Goal: Transaction & Acquisition: Obtain resource

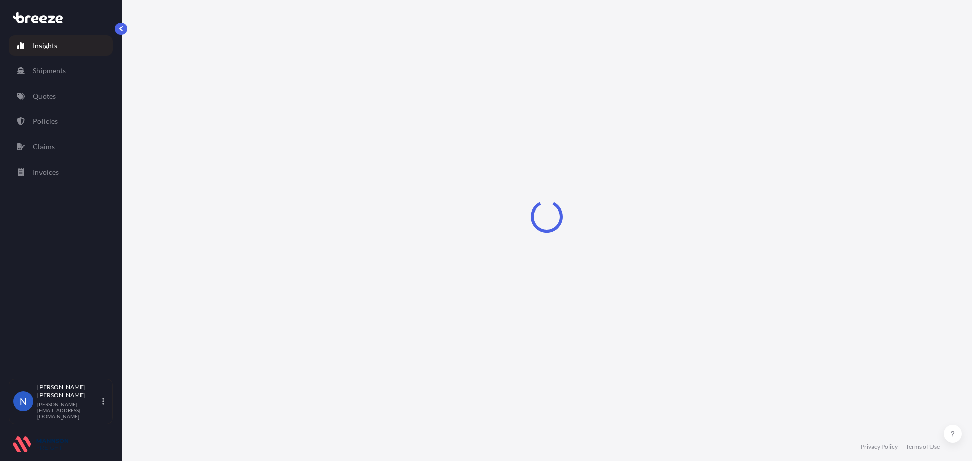
select select "2025"
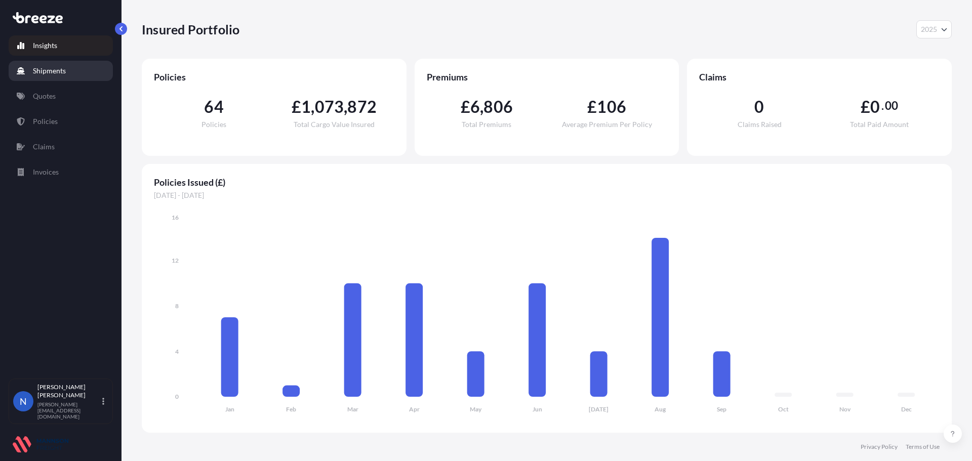
click at [68, 77] on link "Shipments" at bounding box center [61, 71] width 104 height 20
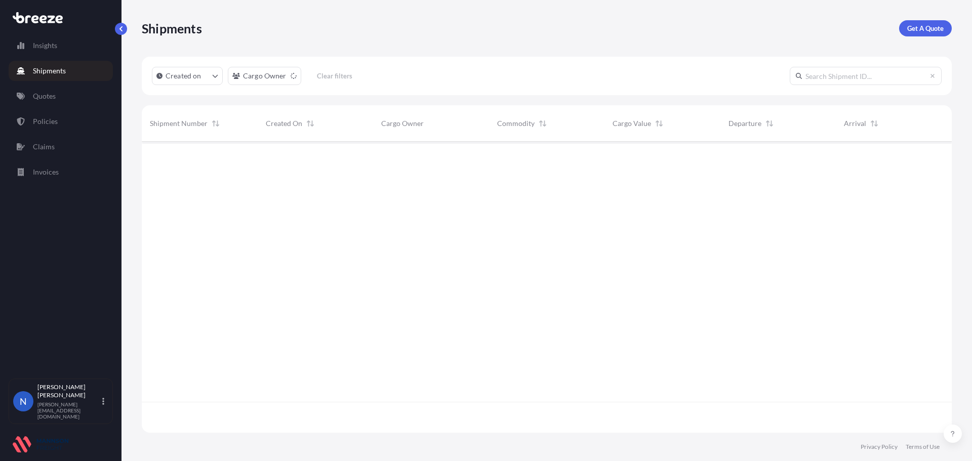
scroll to position [289, 803]
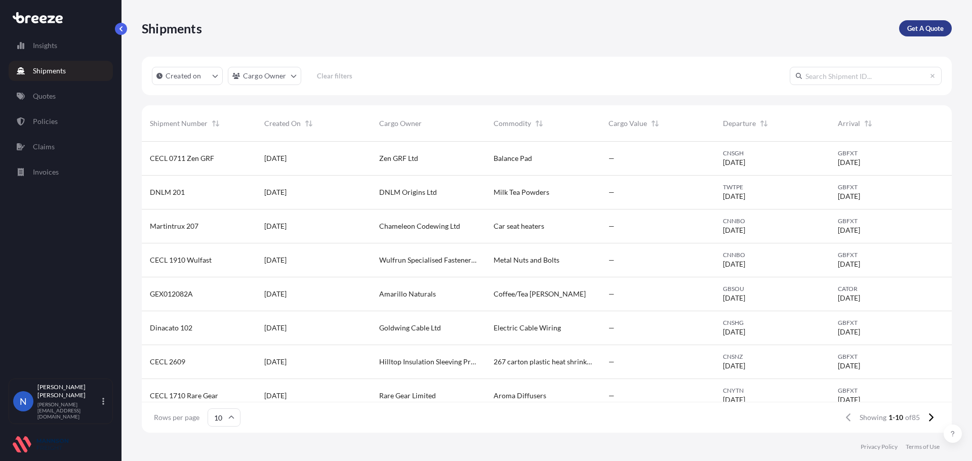
click at [907, 31] on p "Get A Quote" at bounding box center [925, 28] width 36 height 10
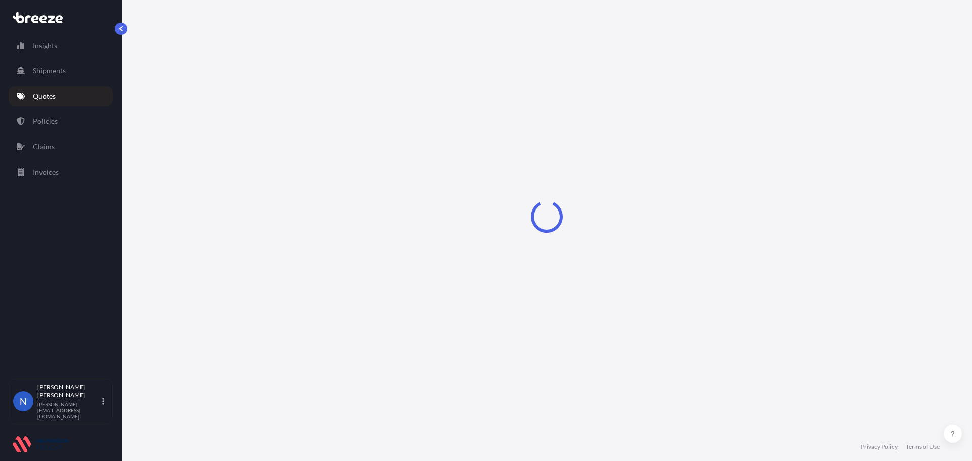
select select "Road"
select select "Sea"
select select "1"
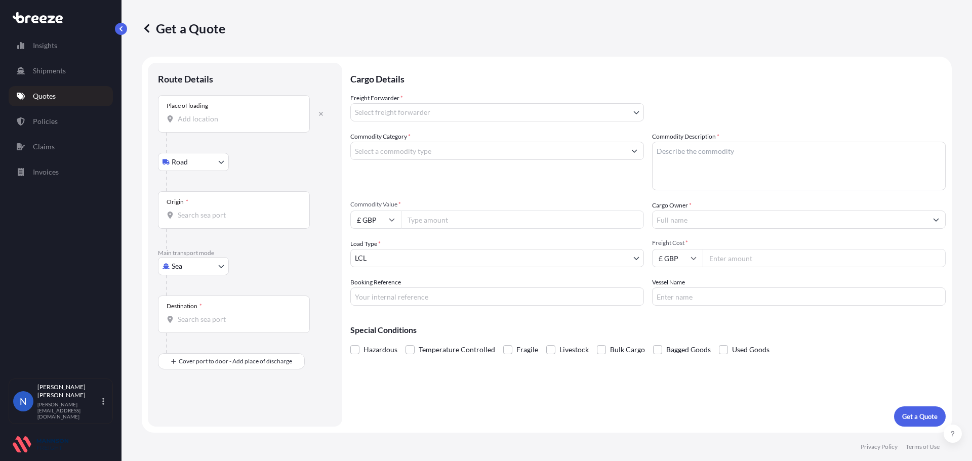
click at [240, 112] on div "Place of loading" at bounding box center [234, 113] width 152 height 37
click at [240, 114] on input "Place of loading" at bounding box center [237, 119] width 119 height 10
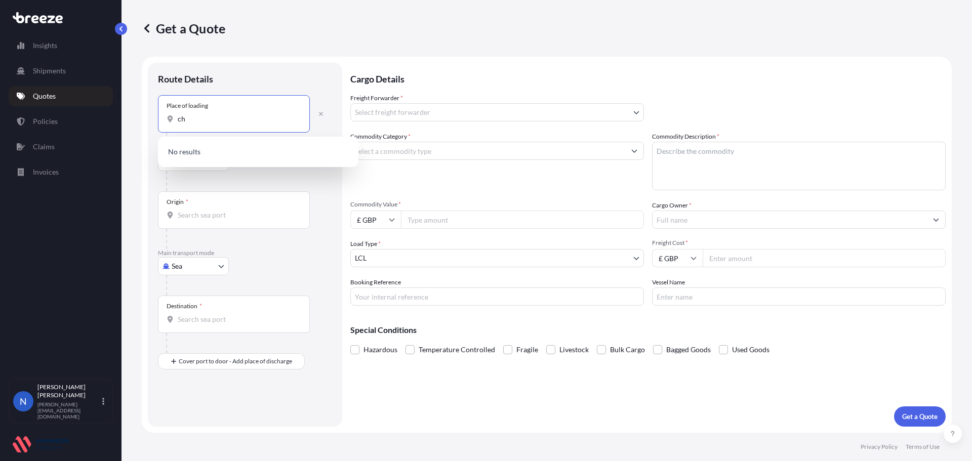
type input "c"
type input "g"
type input "G"
type input "C"
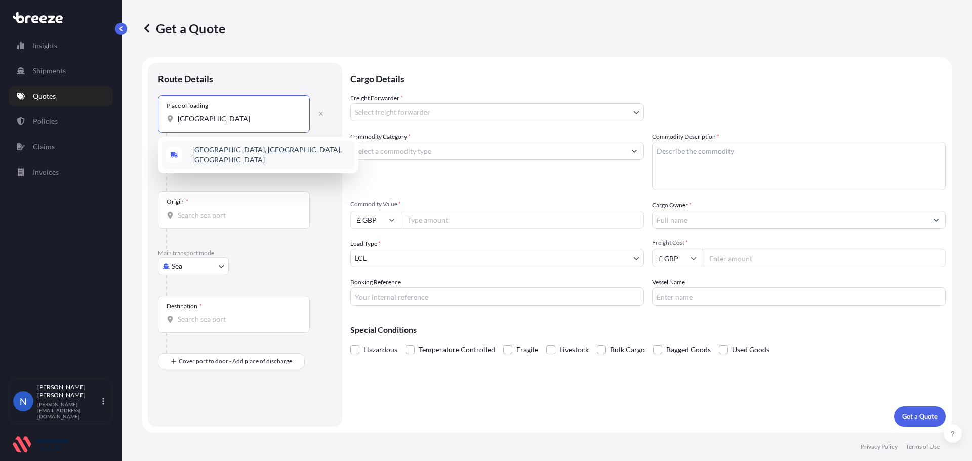
click at [254, 149] on span "[GEOGRAPHIC_DATA], [GEOGRAPHIC_DATA], [GEOGRAPHIC_DATA]" at bounding box center [271, 155] width 158 height 20
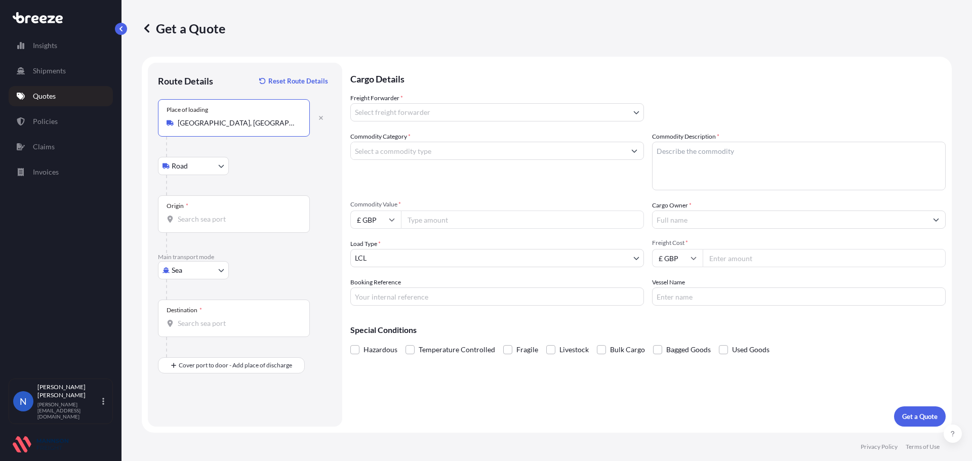
type input "[GEOGRAPHIC_DATA], [GEOGRAPHIC_DATA], [GEOGRAPHIC_DATA]"
click at [198, 216] on input "Origin *" at bounding box center [237, 219] width 119 height 10
type input "CNSZP - Shenzhen Pt, [GEOGRAPHIC_DATA]"
click at [206, 328] on input "Destination *" at bounding box center [237, 323] width 119 height 10
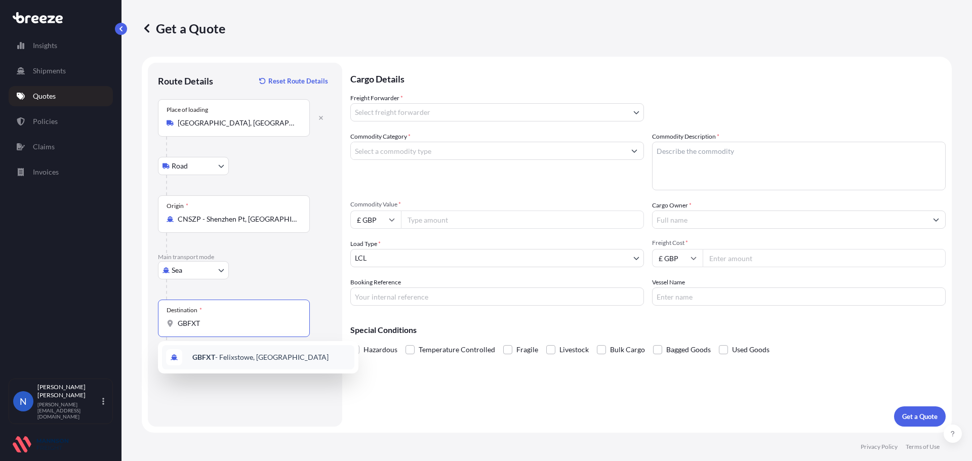
click at [223, 359] on span "GBFXT - Felixstowe, [GEOGRAPHIC_DATA]" at bounding box center [260, 357] width 136 height 10
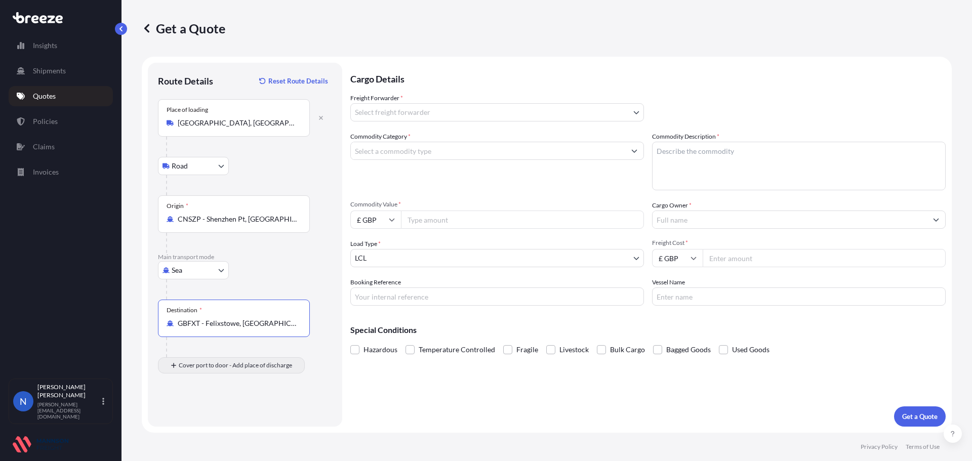
type input "GBFXT - Felixstowe, [GEOGRAPHIC_DATA]"
click at [197, 416] on input "Place of Discharge" at bounding box center [237, 420] width 119 height 10
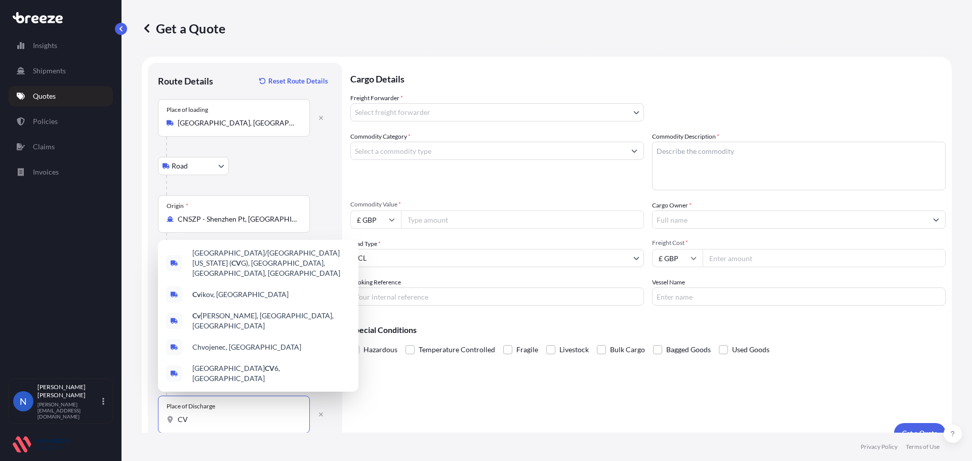
type input "C"
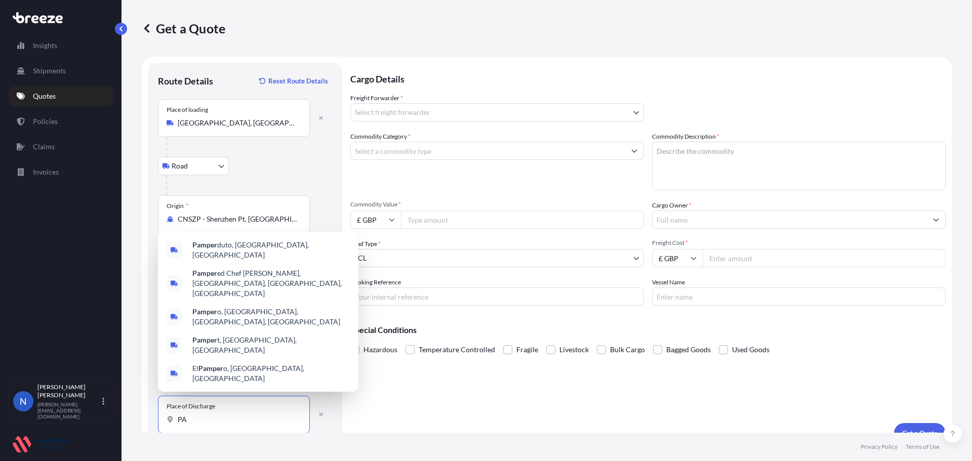
type input "P"
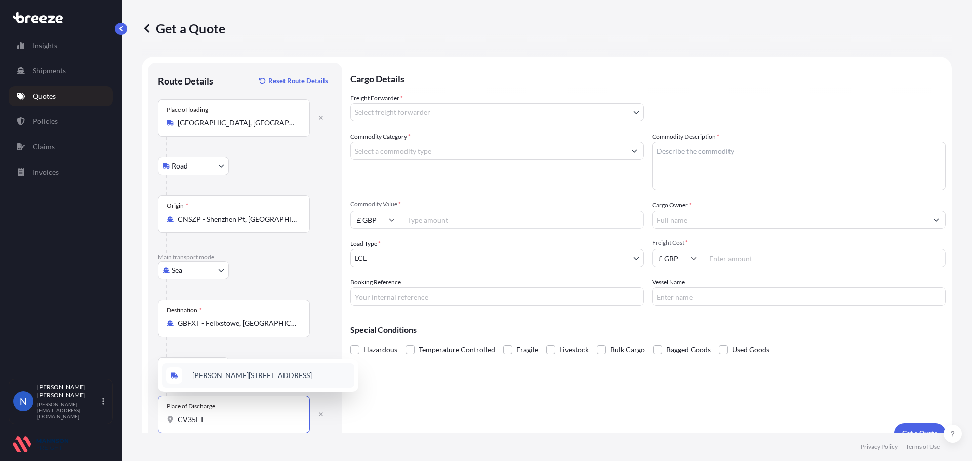
click at [236, 378] on span "[PERSON_NAME][STREET_ADDRESS]" at bounding box center [251, 376] width 119 height 10
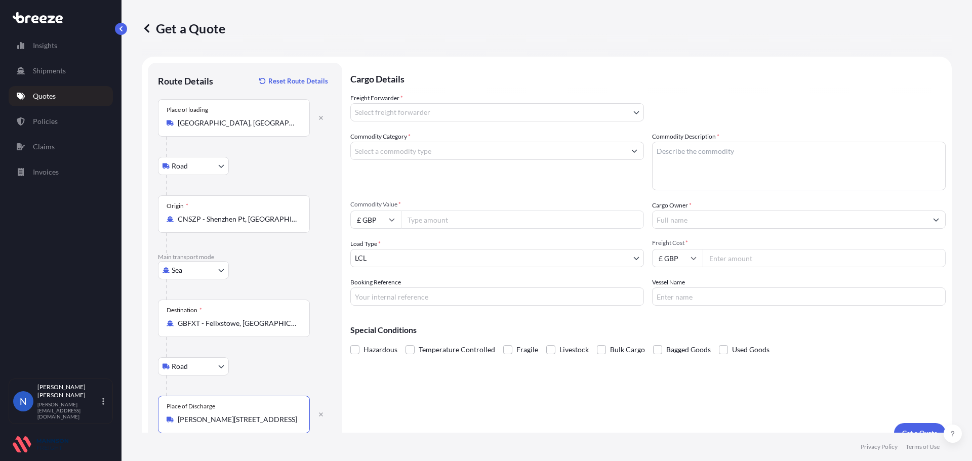
type input "[PERSON_NAME][STREET_ADDRESS]"
click at [425, 114] on body "0 options available. 1 option available. Insights Shipments Quotes Policies Cla…" at bounding box center [486, 230] width 972 height 461
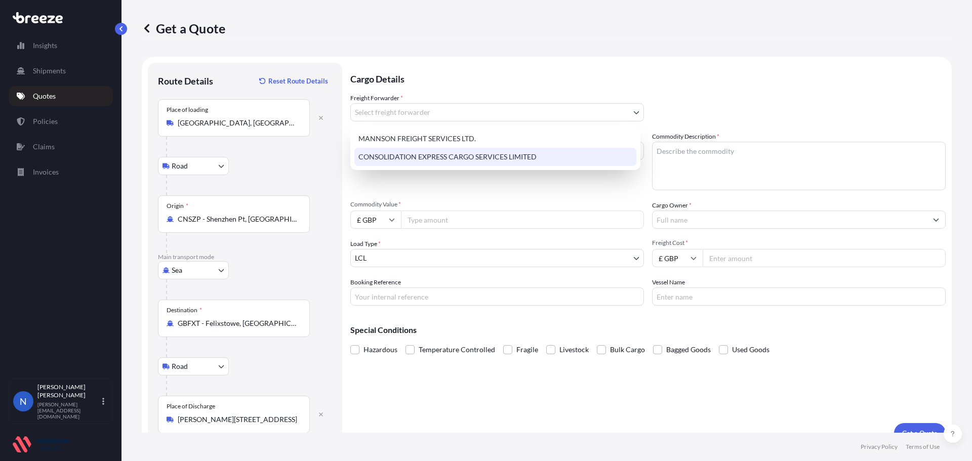
click at [417, 156] on div "CONSOLIDATION EXPRESS CARGO SERVICES LIMITED" at bounding box center [495, 157] width 282 height 18
select select "31421"
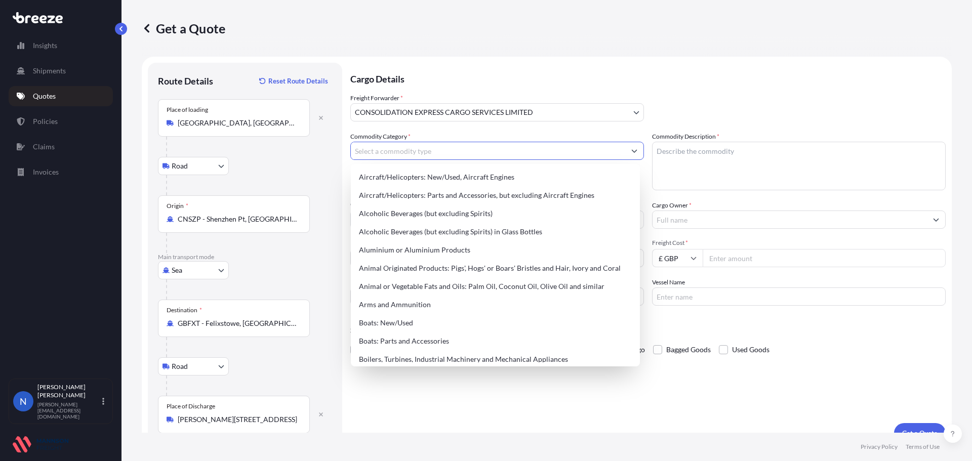
click at [414, 148] on input "Commodity Category *" at bounding box center [488, 151] width 274 height 18
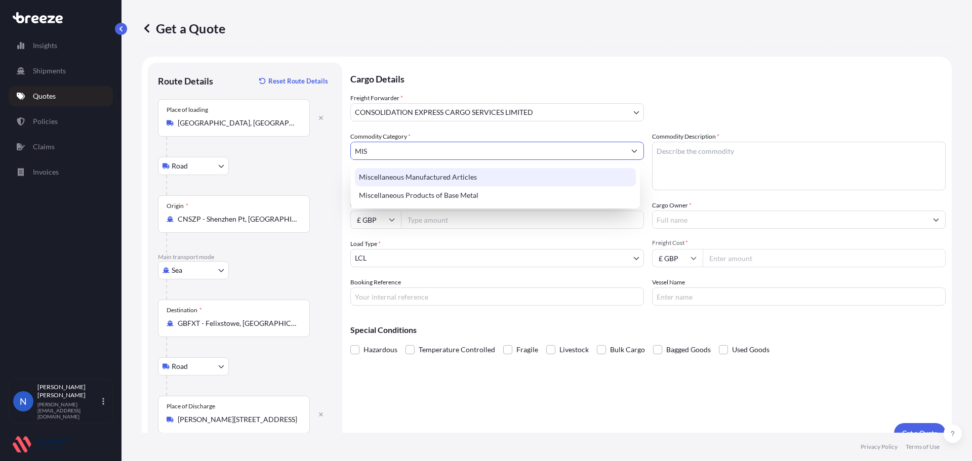
click at [438, 176] on div "Miscellaneous Manufactured Articles" at bounding box center [495, 177] width 281 height 18
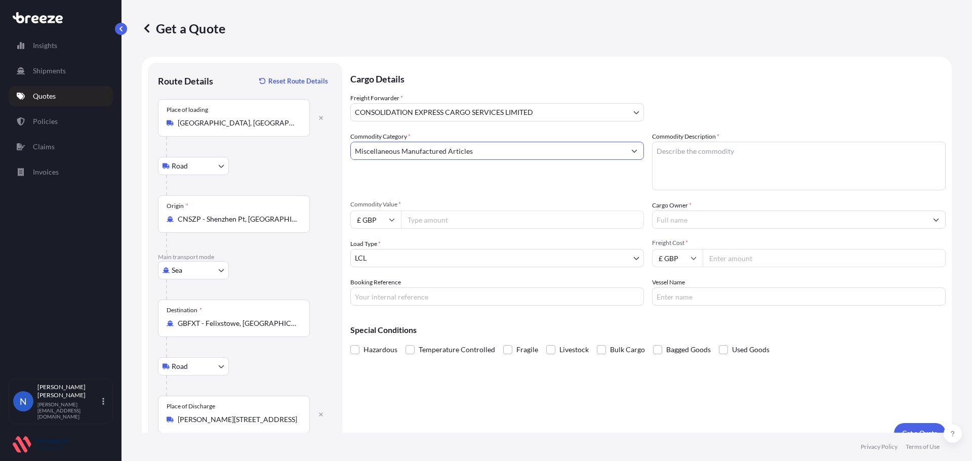
type input "Miscellaneous Manufactured Articles"
click at [724, 156] on textarea "Commodity Description *" at bounding box center [799, 166] width 294 height 49
type textarea "LED STRING LIGHT"
click at [580, 216] on input "Commodity Value *" at bounding box center [522, 220] width 243 height 18
click at [390, 213] on input "£ GBP" at bounding box center [375, 220] width 51 height 18
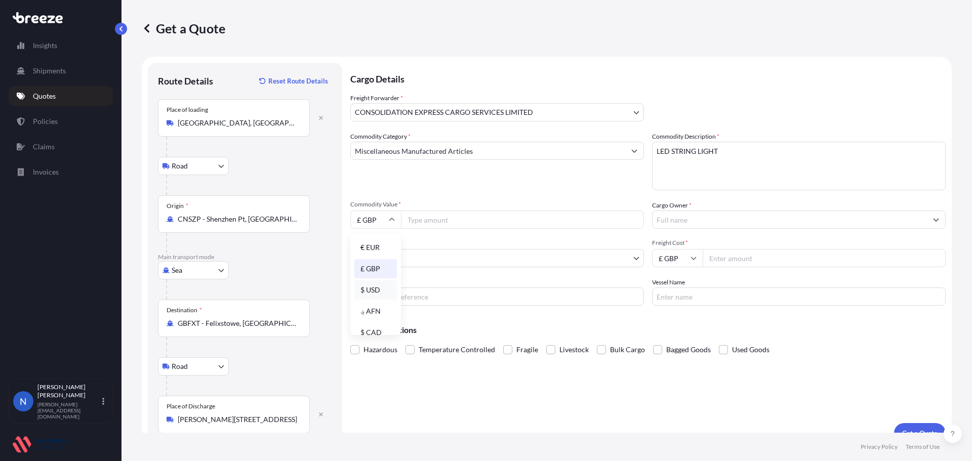
click at [374, 284] on div "$ USD" at bounding box center [375, 290] width 43 height 19
type input "$ USD"
click at [424, 222] on input "Commodity Value *" at bounding box center [522, 220] width 243 height 18
type input "26205.08"
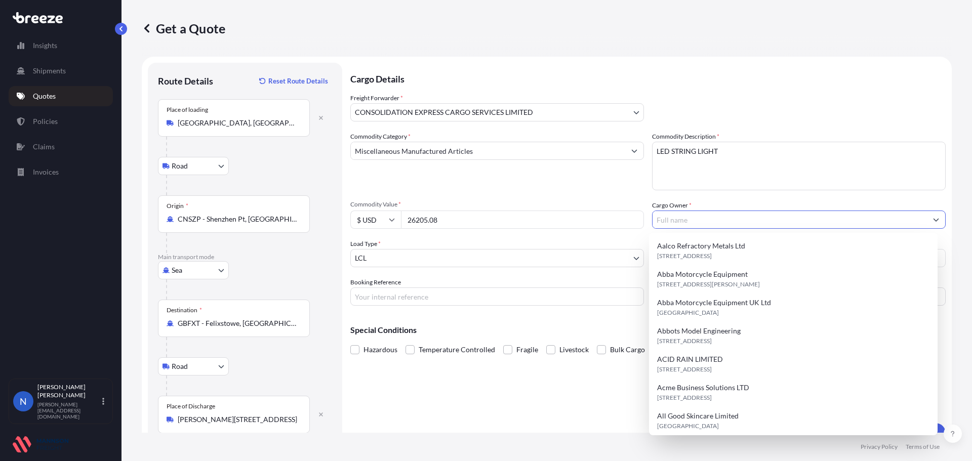
click at [665, 225] on input "Cargo Owner *" at bounding box center [790, 220] width 274 height 18
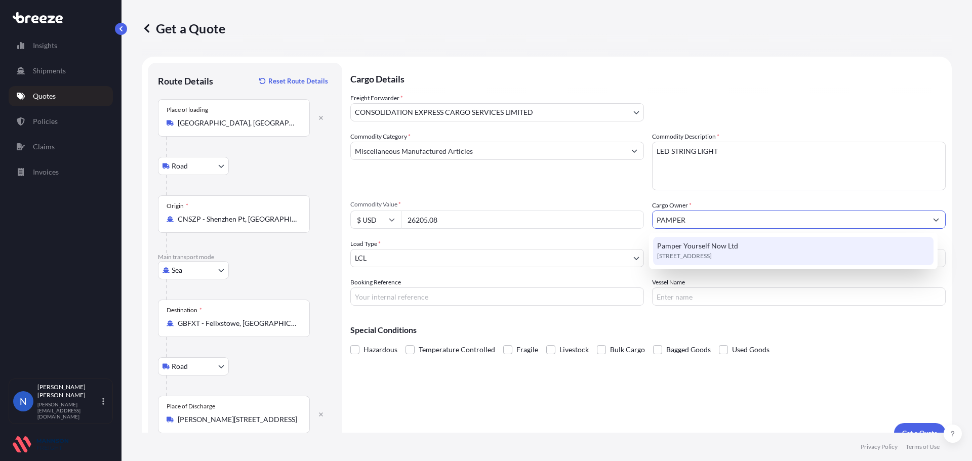
click at [694, 258] on span "[STREET_ADDRESS]" at bounding box center [684, 256] width 55 height 10
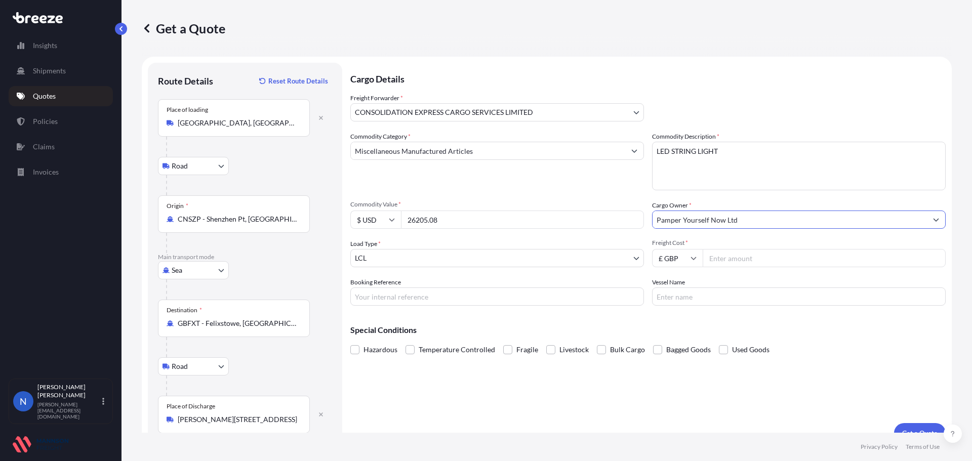
type input "Pamper Yourself Now Ltd"
click at [714, 259] on input "Freight Cost *" at bounding box center [824, 258] width 243 height 18
type input "2313.00"
click at [573, 295] on input "Booking Reference" at bounding box center [497, 297] width 294 height 18
type input "PAMPER 102"
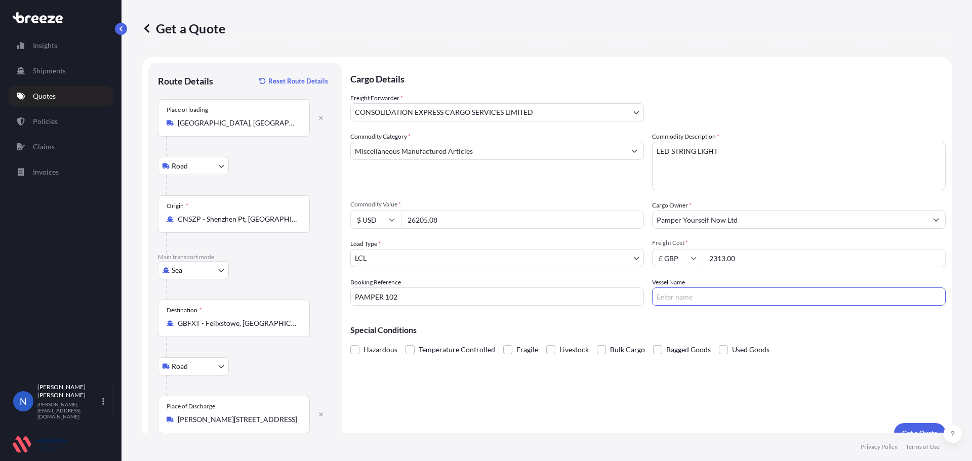
click at [702, 298] on input "Vessel Name" at bounding box center [799, 297] width 294 height 18
type input "OOCL ZEEBRUGGE"
click at [905, 428] on button "Get a Quote" at bounding box center [920, 433] width 52 height 20
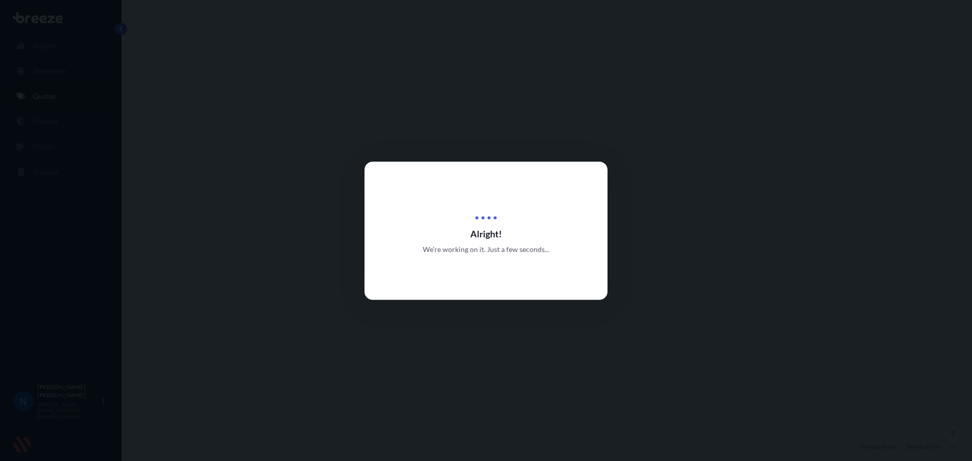
select select "Road"
select select "Sea"
select select "Road"
select select "31421"
select select "1"
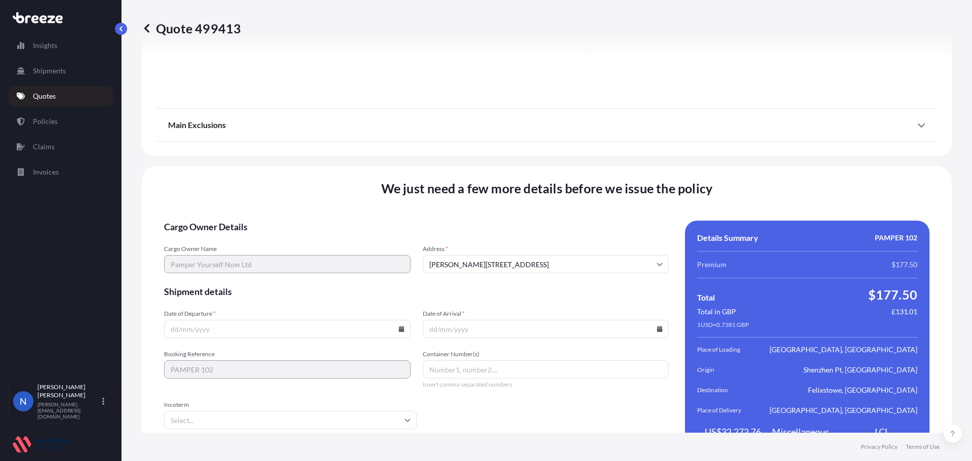
scroll to position [1347, 0]
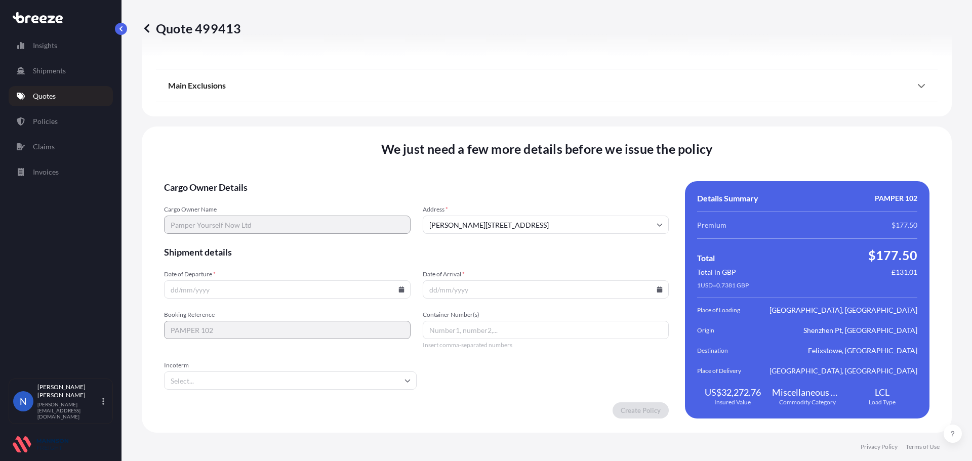
click at [394, 293] on input "Date of Departure *" at bounding box center [287, 290] width 247 height 18
click at [398, 290] on icon at bounding box center [401, 290] width 6 height 6
click at [325, 118] on icon at bounding box center [327, 119] width 4 height 6
click at [333, 237] on button "30" at bounding box center [333, 238] width 16 height 16
type input "[DATE]"
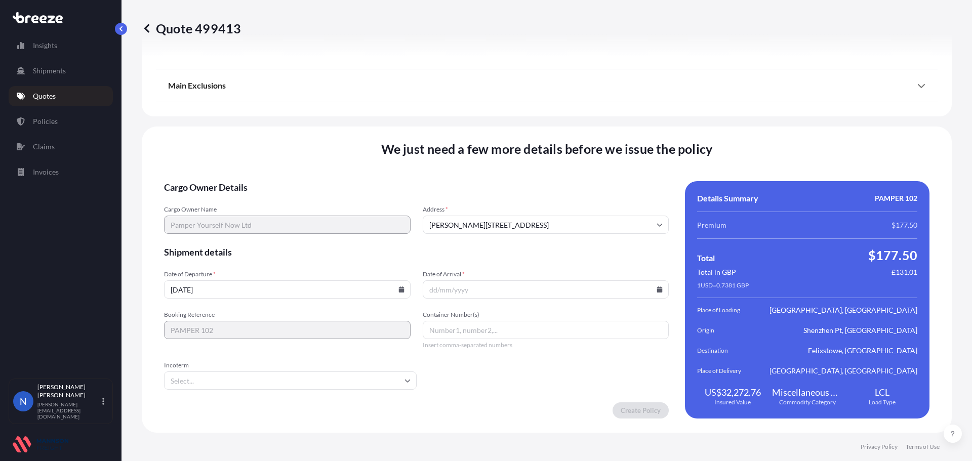
click at [657, 288] on icon at bounding box center [660, 290] width 6 height 6
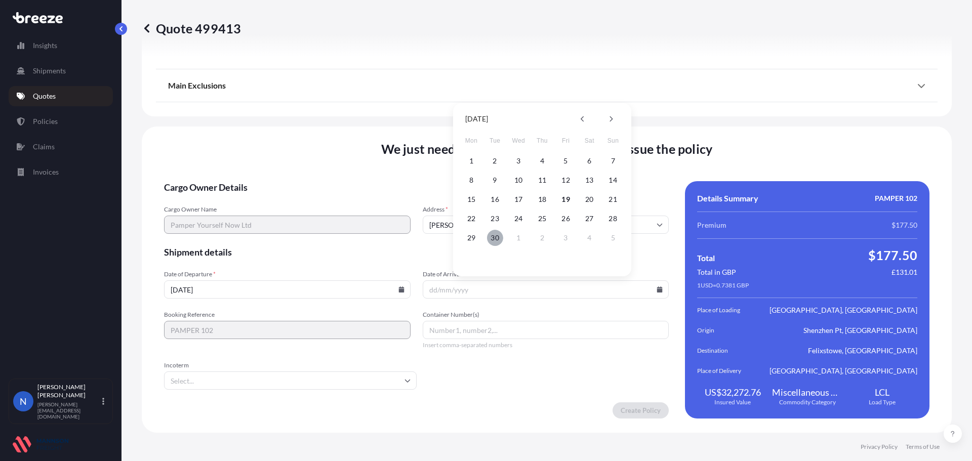
click at [494, 238] on button "30" at bounding box center [495, 238] width 16 height 16
type input "[DATE]"
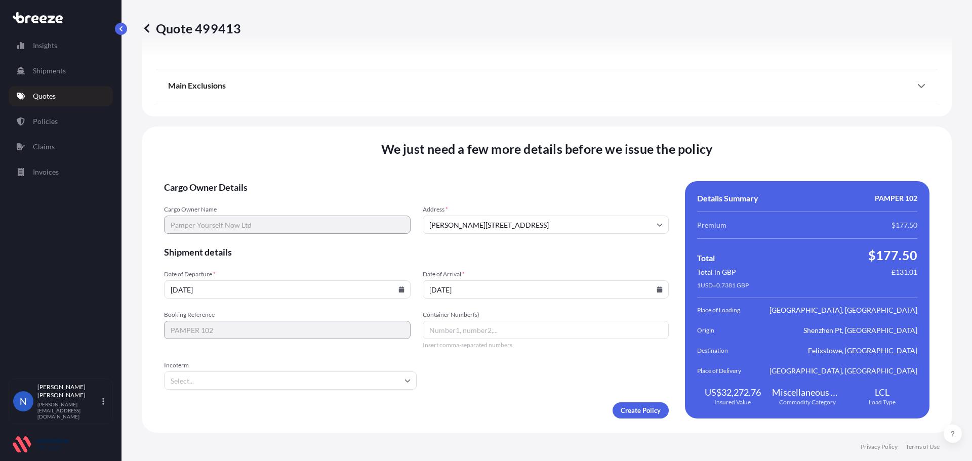
click at [457, 327] on input "Container Number(s)" at bounding box center [546, 330] width 247 height 18
type input "OOCU8235379"
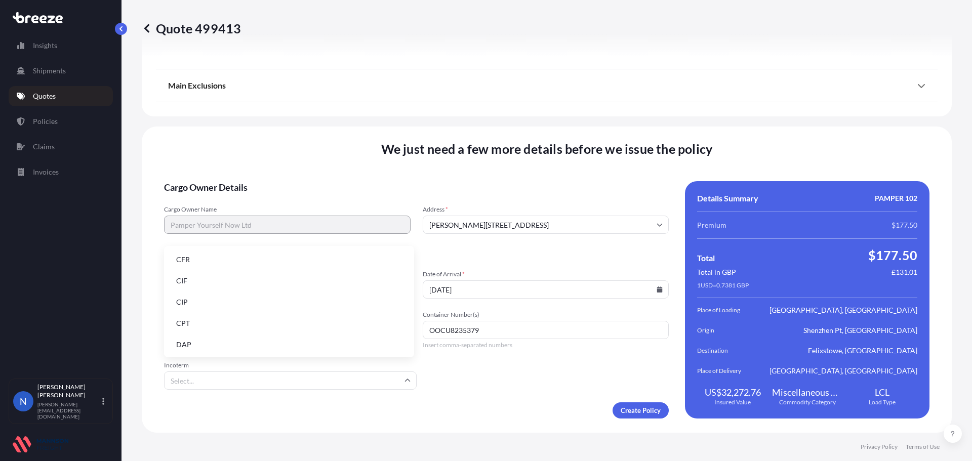
click at [377, 375] on input "Incoterm" at bounding box center [290, 381] width 253 height 18
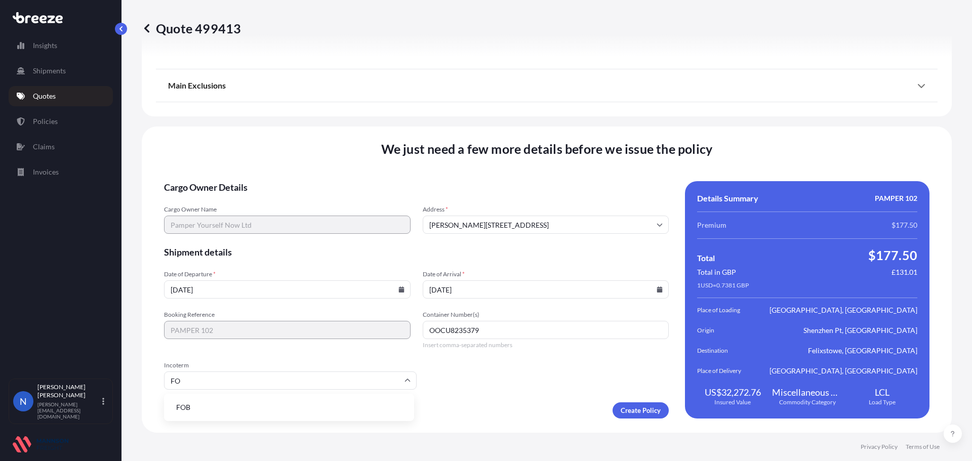
type input "FOB"
click at [352, 401] on li "FOB" at bounding box center [289, 407] width 242 height 19
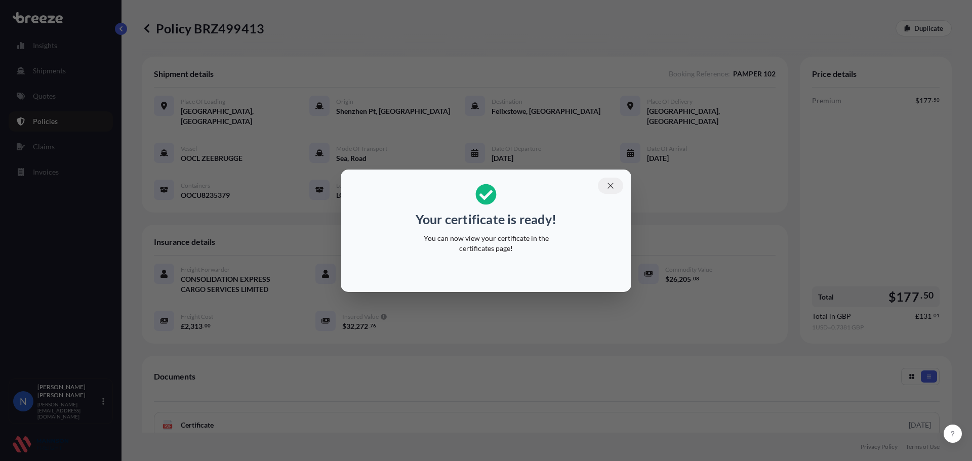
click at [609, 182] on icon "button" at bounding box center [610, 185] width 9 height 9
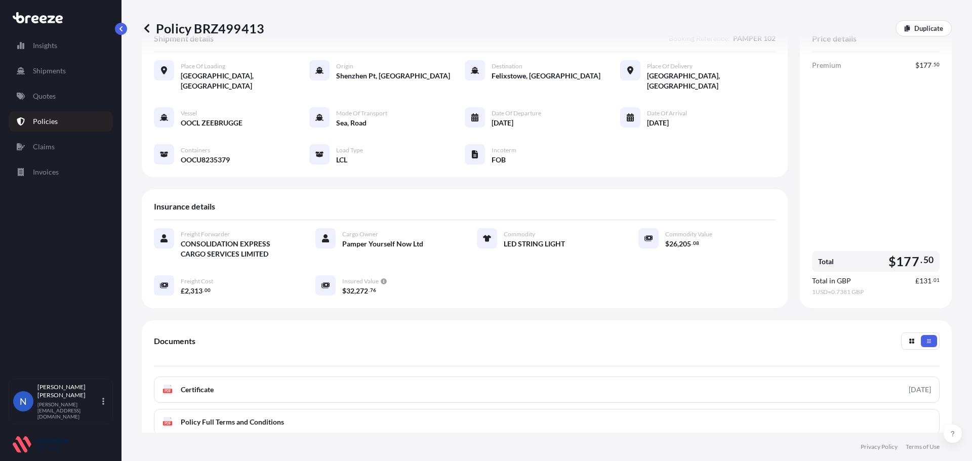
scroll to position [101, 0]
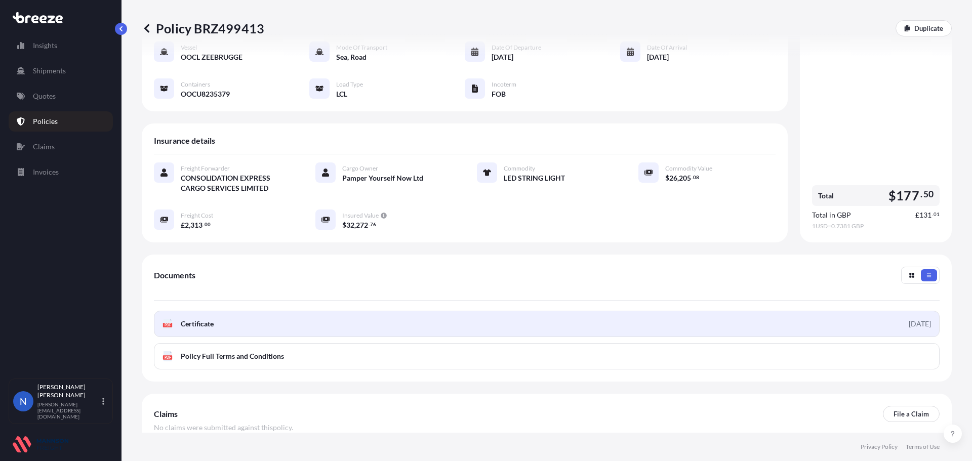
click at [782, 318] on link "PDF Certificate [DATE]" at bounding box center [547, 324] width 786 height 26
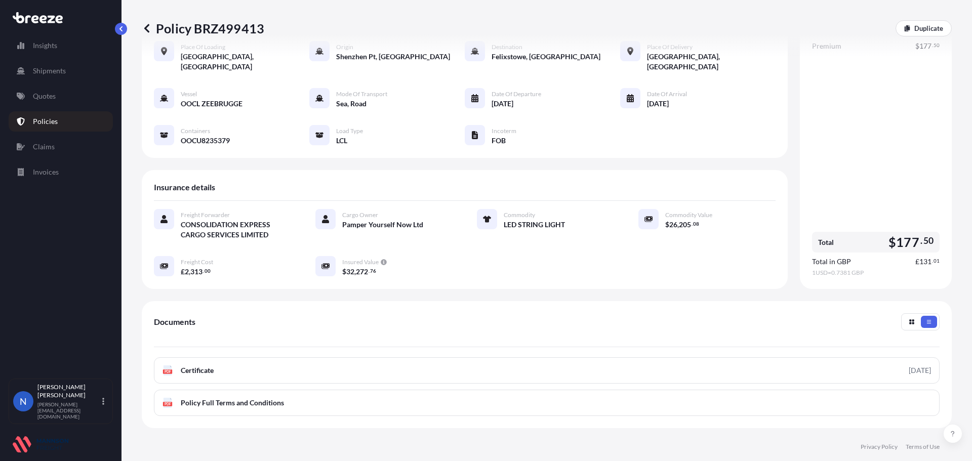
scroll to position [0, 0]
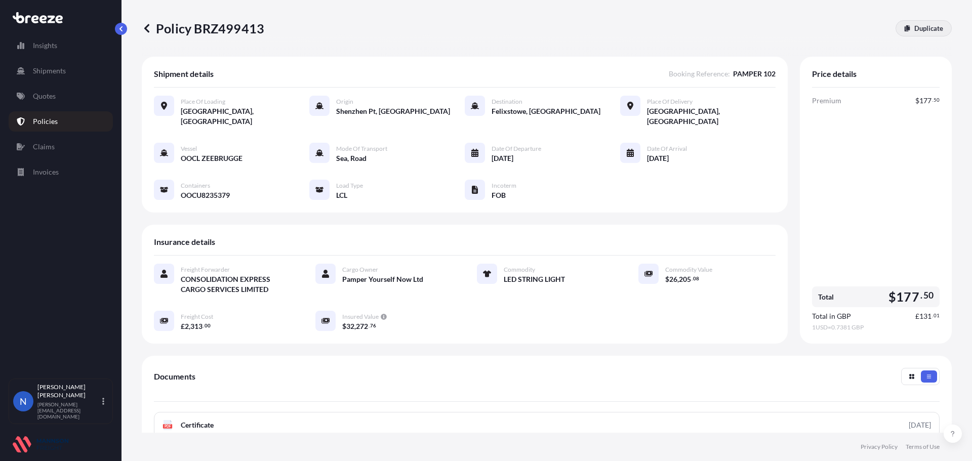
click at [920, 31] on p "Duplicate" at bounding box center [928, 28] width 29 height 10
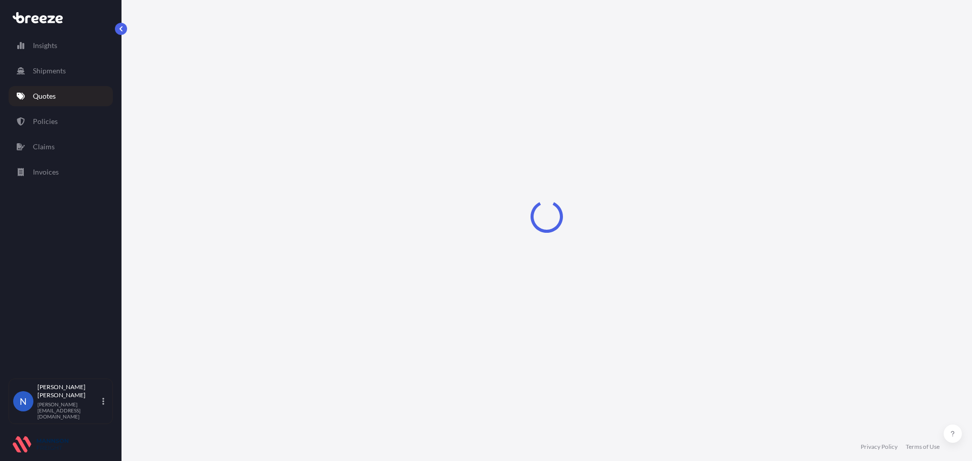
select select "Road"
select select "Sea"
select select "Road"
select select "31421"
select select "1"
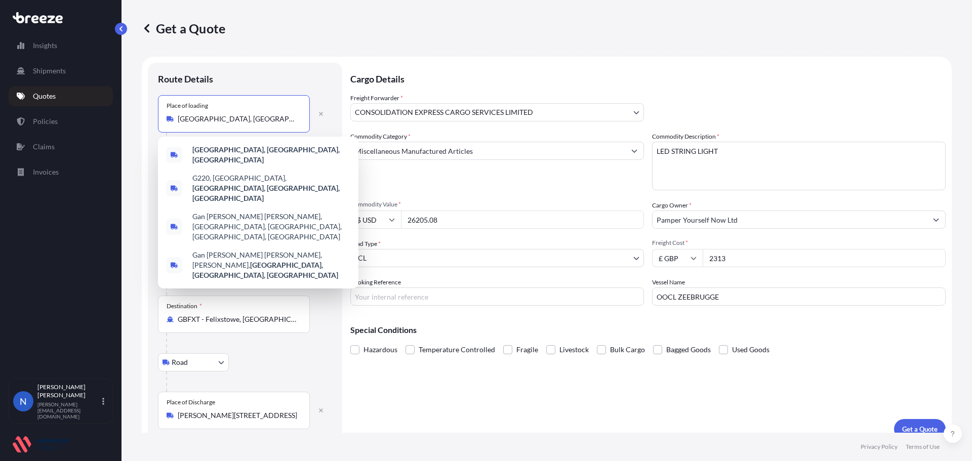
click at [254, 121] on input "[GEOGRAPHIC_DATA], [GEOGRAPHIC_DATA], [GEOGRAPHIC_DATA]" at bounding box center [237, 119] width 119 height 10
drag, startPoint x: 256, startPoint y: 121, endPoint x: 73, endPoint y: 118, distance: 183.3
click at [73, 118] on div "Insights Shipments Quotes Policies Claims Invoices N Nadine Taylor-Beck [EMAIL_…" at bounding box center [486, 230] width 972 height 461
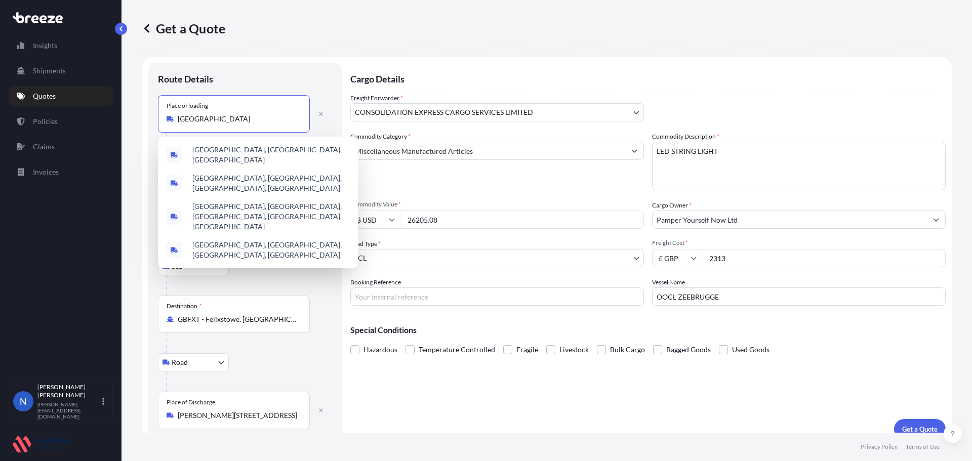
drag, startPoint x: 258, startPoint y: 122, endPoint x: 45, endPoint y: 97, distance: 215.1
click at [48, 98] on div "Insights Shipments Quotes Policies Claims Invoices N Nadine Taylor-Beck [EMAIL_…" at bounding box center [486, 230] width 972 height 461
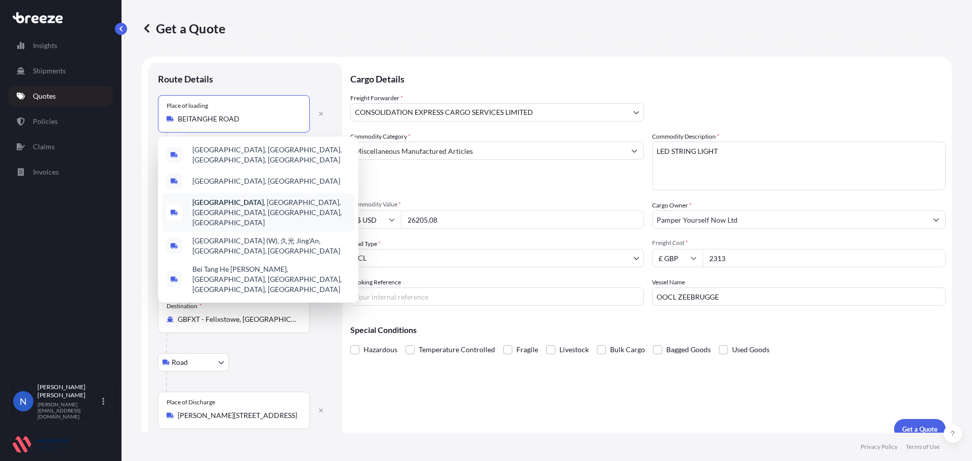
click at [202, 205] on b "[GEOGRAPHIC_DATA]" at bounding box center [227, 202] width 71 height 9
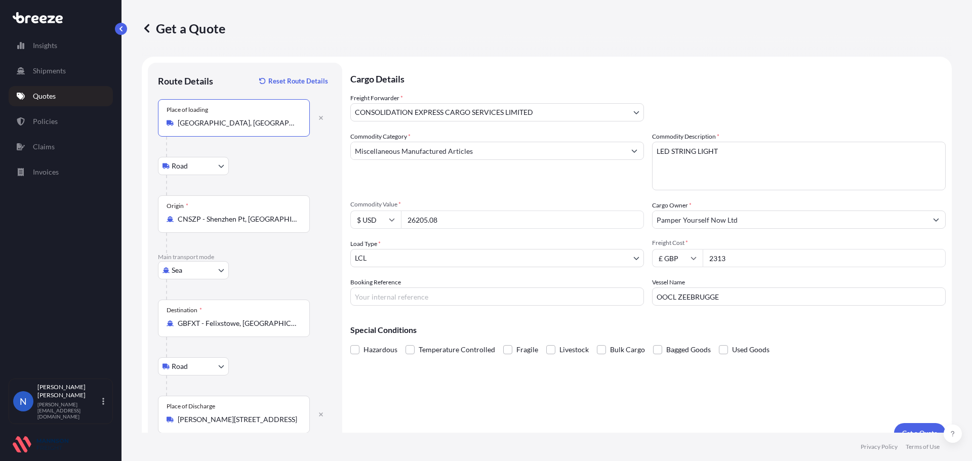
type input "[GEOGRAPHIC_DATA], [GEOGRAPHIC_DATA], [GEOGRAPHIC_DATA], [GEOGRAPHIC_DATA]"
click at [267, 219] on input "CNSZP - Shenzhen Pt, [GEOGRAPHIC_DATA]" at bounding box center [237, 219] width 119 height 10
drag, startPoint x: 270, startPoint y: 220, endPoint x: -3, endPoint y: 196, distance: 273.5
click at [0, 196] on html "1 option available. Insights Shipments Quotes Policies Claims Invoices N Nadine…" at bounding box center [486, 230] width 972 height 461
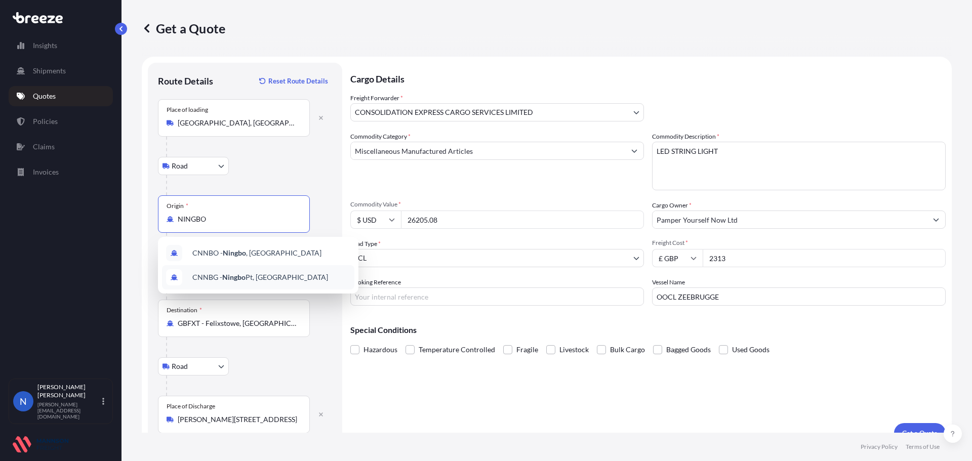
click at [202, 273] on span "CNNBG - Ningbo Pt, [GEOGRAPHIC_DATA]" at bounding box center [260, 277] width 136 height 10
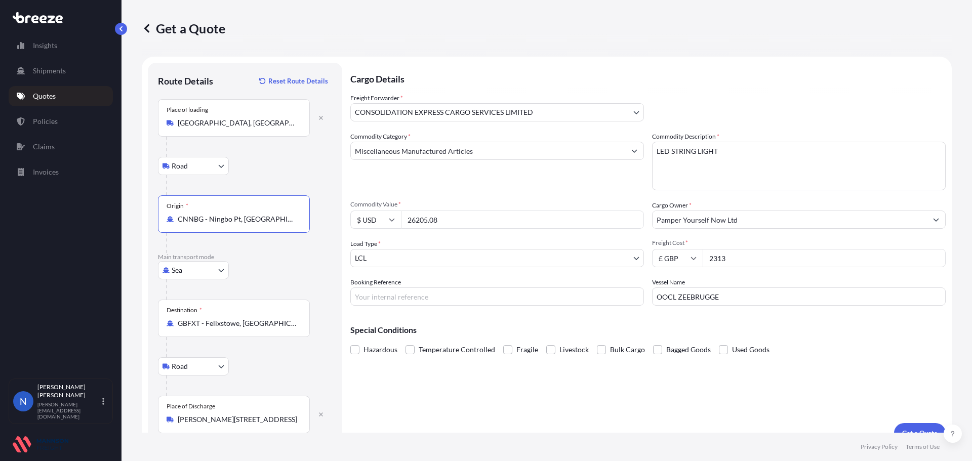
type input "CNNBG - Ningbo Pt, [GEOGRAPHIC_DATA]"
drag, startPoint x: 695, startPoint y: 153, endPoint x: 668, endPoint y: 156, distance: 26.5
click at [668, 156] on textarea "LED STRING LIGHT" at bounding box center [799, 166] width 294 height 49
type textarea "LED LIGHT"
drag, startPoint x: 461, startPoint y: 223, endPoint x: 270, endPoint y: 228, distance: 190.5
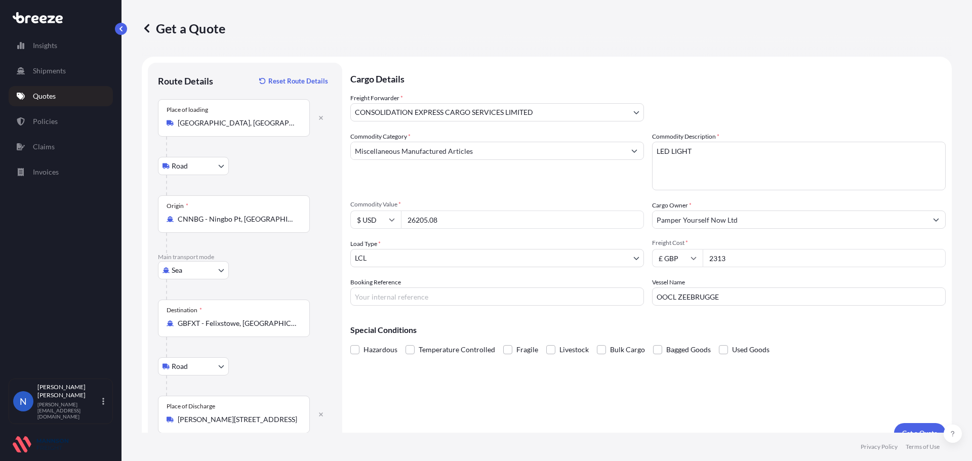
click at [270, 228] on form "Route Details Reset Route Details Place of loading [GEOGRAPHIC_DATA] Rail Origi…" at bounding box center [547, 253] width 810 height 393
type input "24167.52"
drag, startPoint x: 731, startPoint y: 262, endPoint x: 677, endPoint y: 259, distance: 54.2
click at [677, 259] on div "£ GBP 2313" at bounding box center [799, 258] width 294 height 18
type input "867.00"
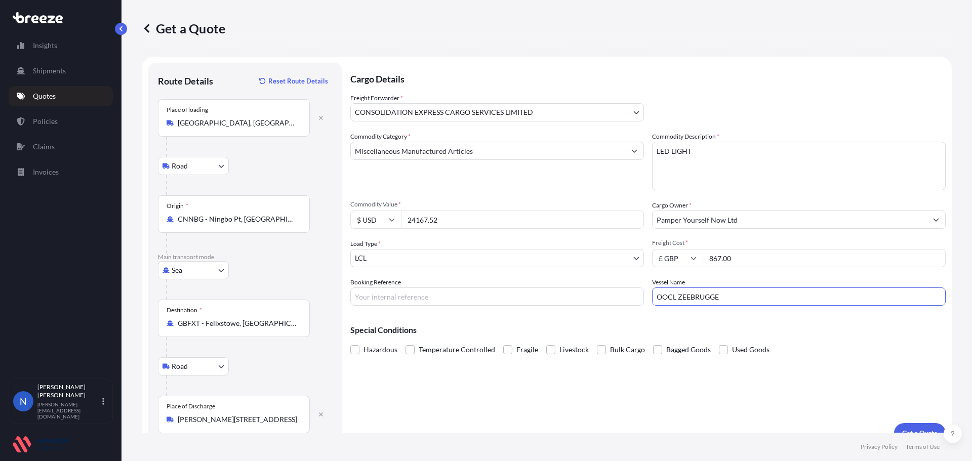
drag, startPoint x: 707, startPoint y: 295, endPoint x: 584, endPoint y: 303, distance: 123.8
click at [584, 303] on div "Commodity Category * Miscellaneous Manufactured Articles Commodity Description …" at bounding box center [647, 219] width 595 height 174
type input "EVER ALOT"
click at [462, 300] on input "Booking Reference" at bounding box center [497, 297] width 294 height 18
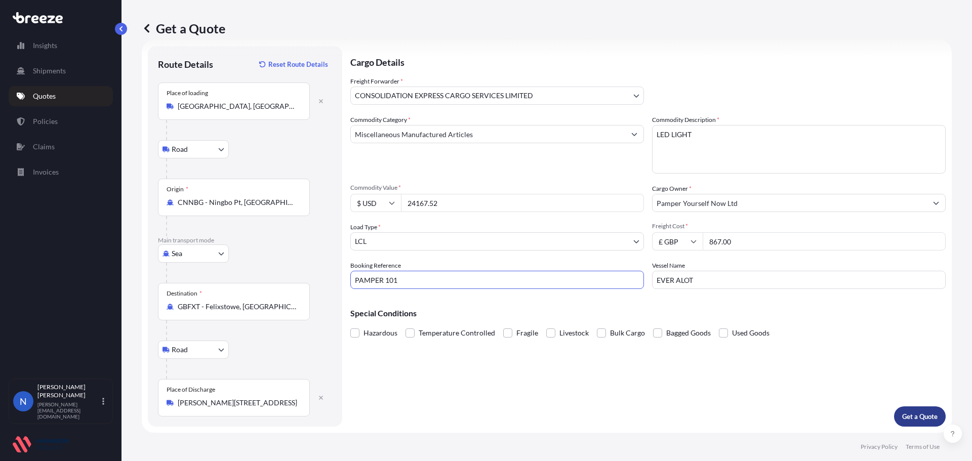
type input "PAMPER 101"
click at [905, 410] on button "Get a Quote" at bounding box center [920, 417] width 52 height 20
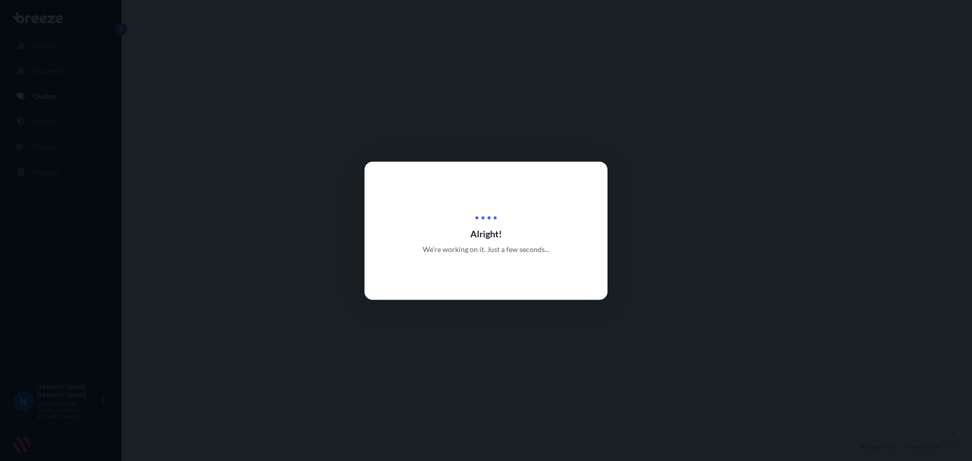
select select "Road"
select select "Sea"
select select "Road"
select select "31421"
select select "1"
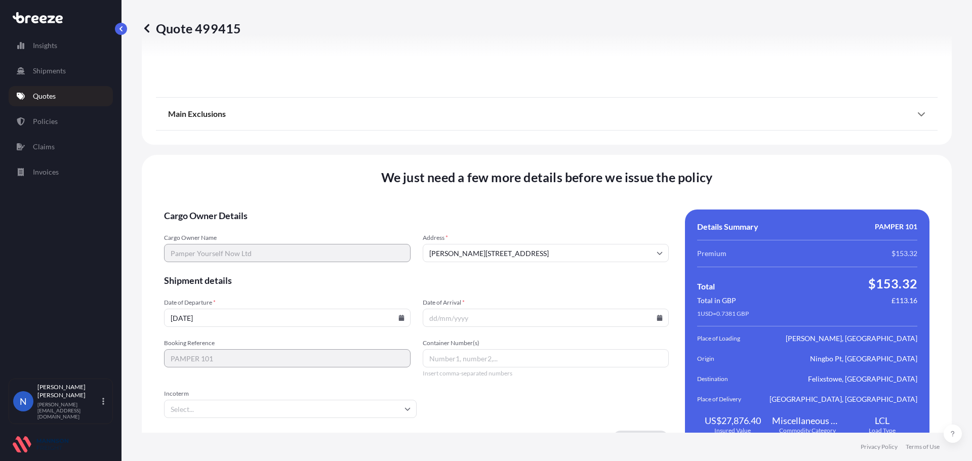
scroll to position [1347, 0]
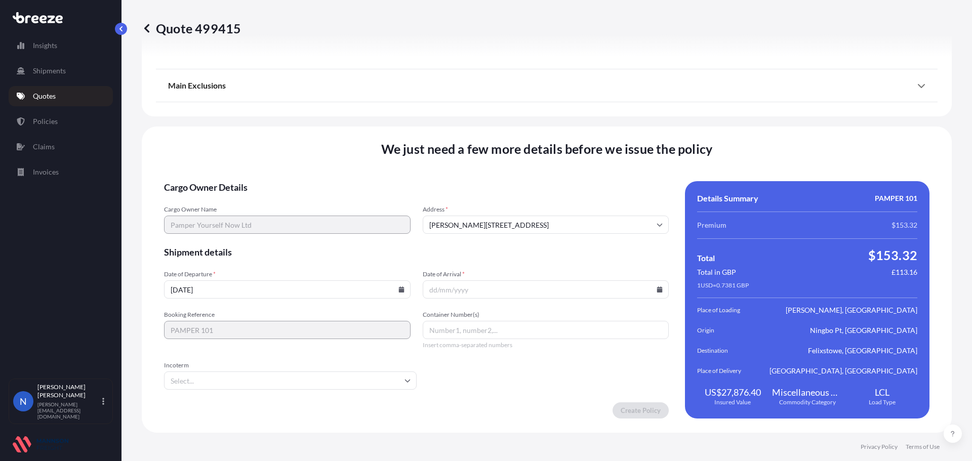
click at [408, 292] on input "[DATE]" at bounding box center [287, 290] width 247 height 18
click at [400, 290] on icon at bounding box center [401, 290] width 6 height 6
click at [331, 235] on button "30" at bounding box center [333, 238] width 16 height 16
click at [657, 292] on icon at bounding box center [660, 290] width 6 height 6
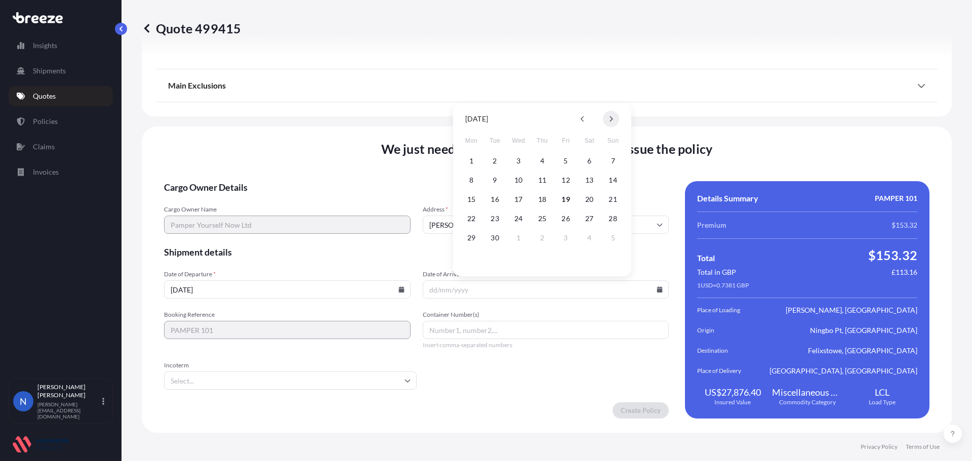
click at [613, 123] on button at bounding box center [611, 119] width 16 height 16
click at [471, 181] on button "6" at bounding box center [471, 180] width 16 height 16
type input "[DATE]"
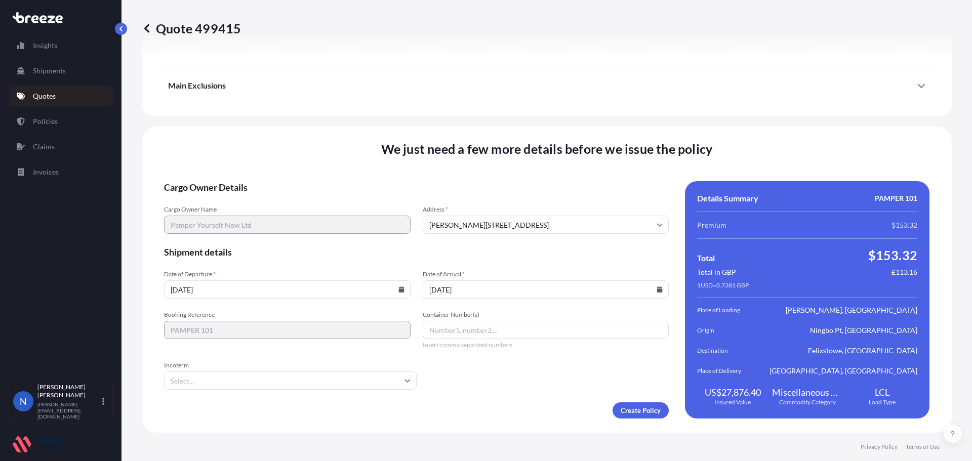
click at [450, 330] on input "Container Number(s)" at bounding box center [546, 330] width 247 height 18
type input "FFAU4968873"
click at [364, 377] on input "Incoterm" at bounding box center [290, 381] width 253 height 18
type input "FOB"
click at [362, 407] on li "FOB" at bounding box center [289, 407] width 242 height 19
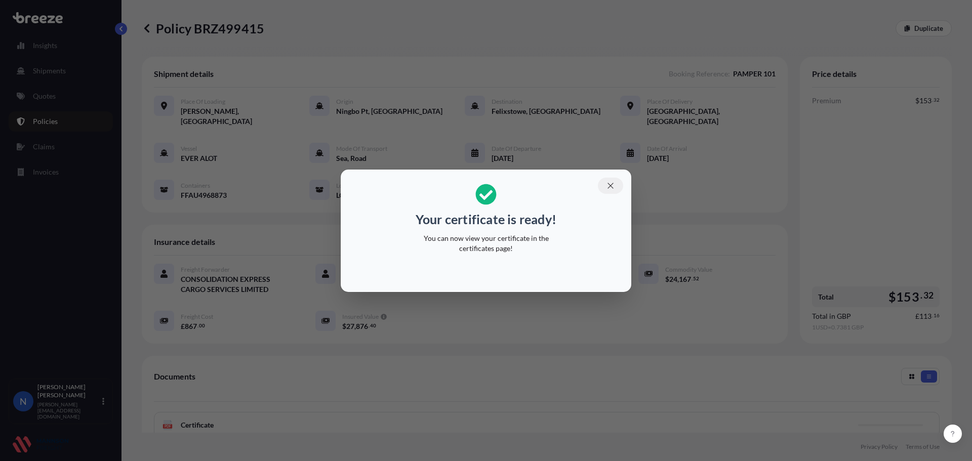
click at [610, 188] on icon "button" at bounding box center [610, 185] width 9 height 9
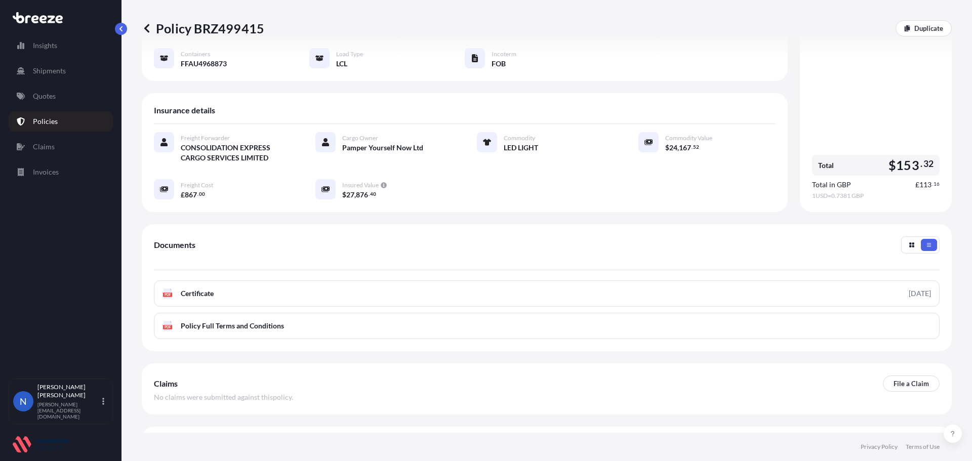
scroll to position [148, 0]
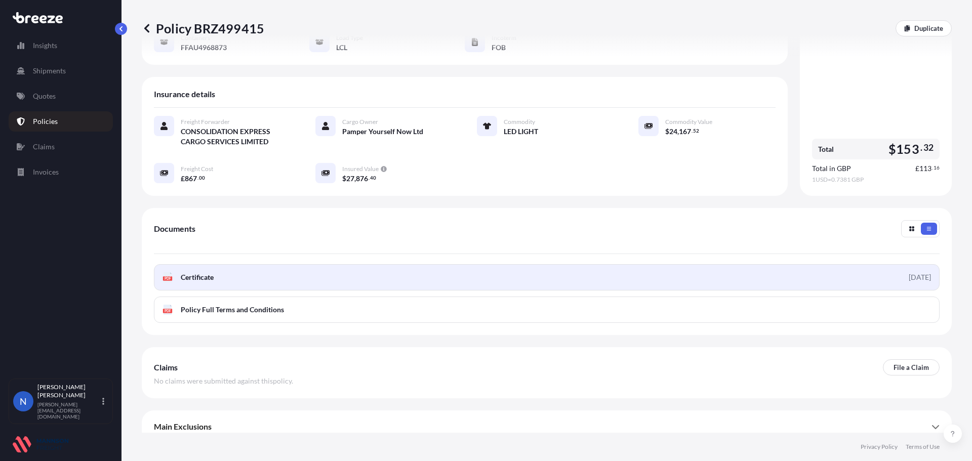
click at [660, 269] on link "PDF Certificate [DATE]" at bounding box center [547, 277] width 786 height 26
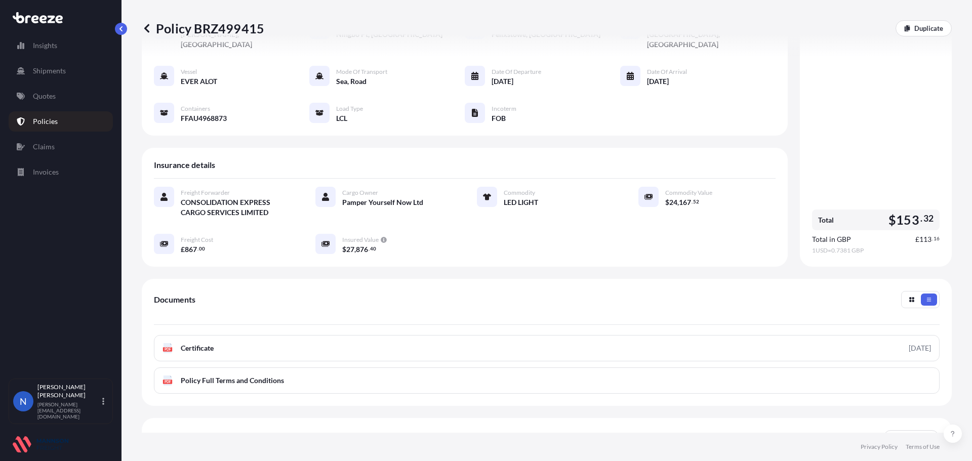
scroll to position [0, 0]
